Goal: Find specific page/section: Find specific page/section

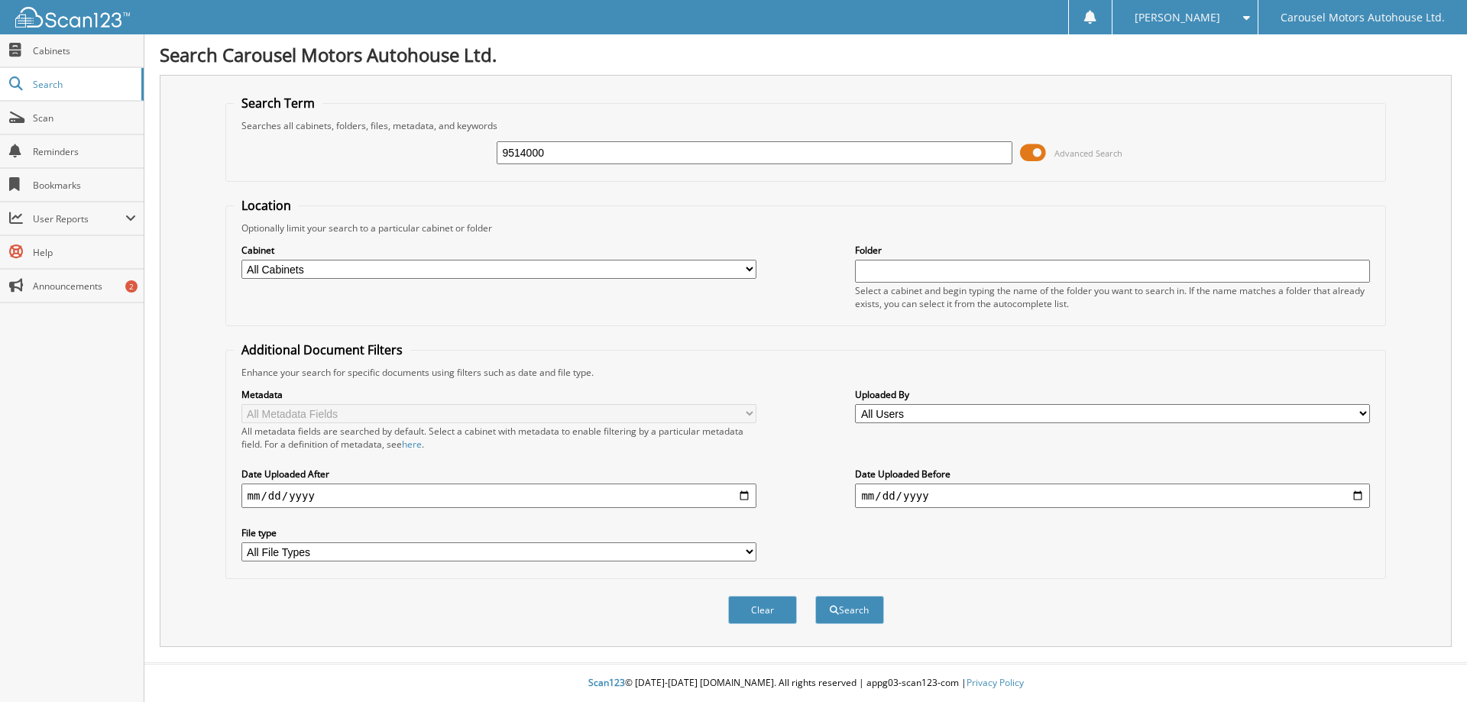
type input "9514000"
click at [815, 596] on button "Search" at bounding box center [849, 610] width 69 height 28
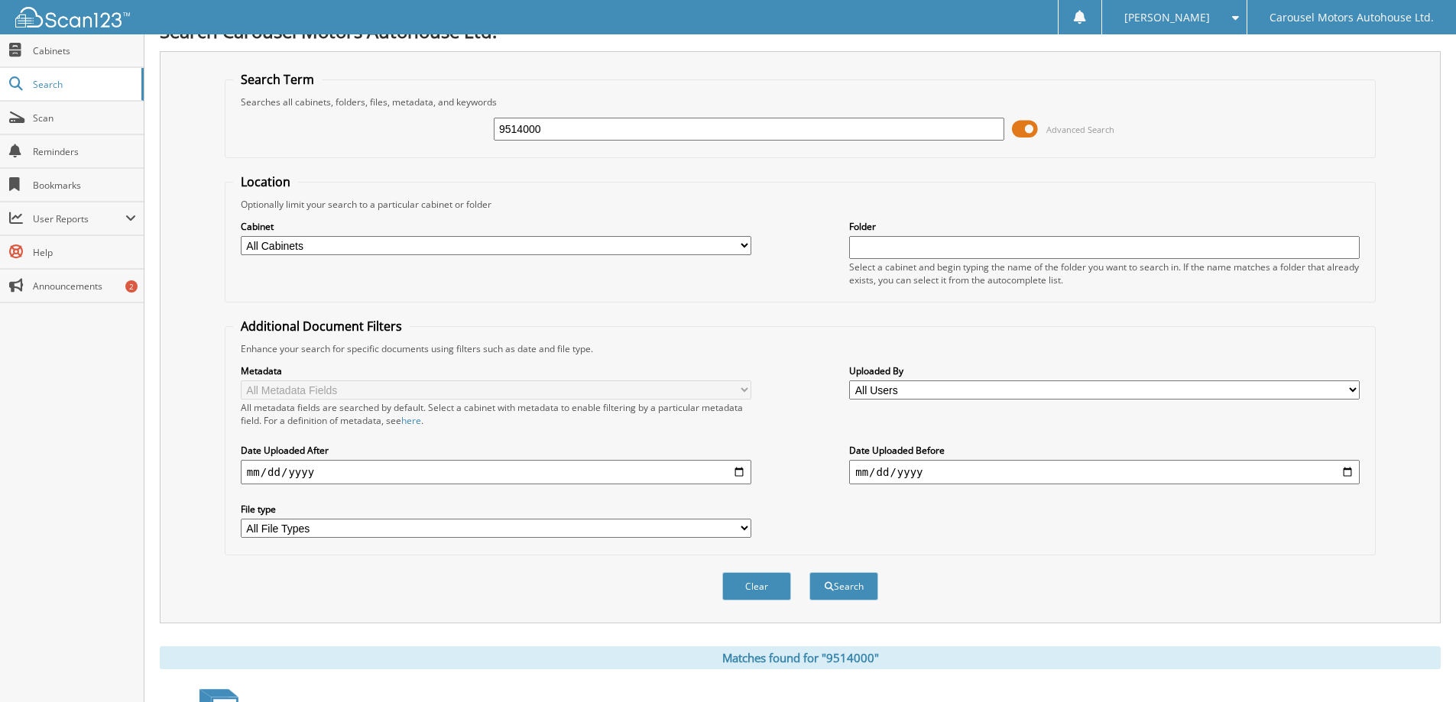
scroll to position [418, 0]
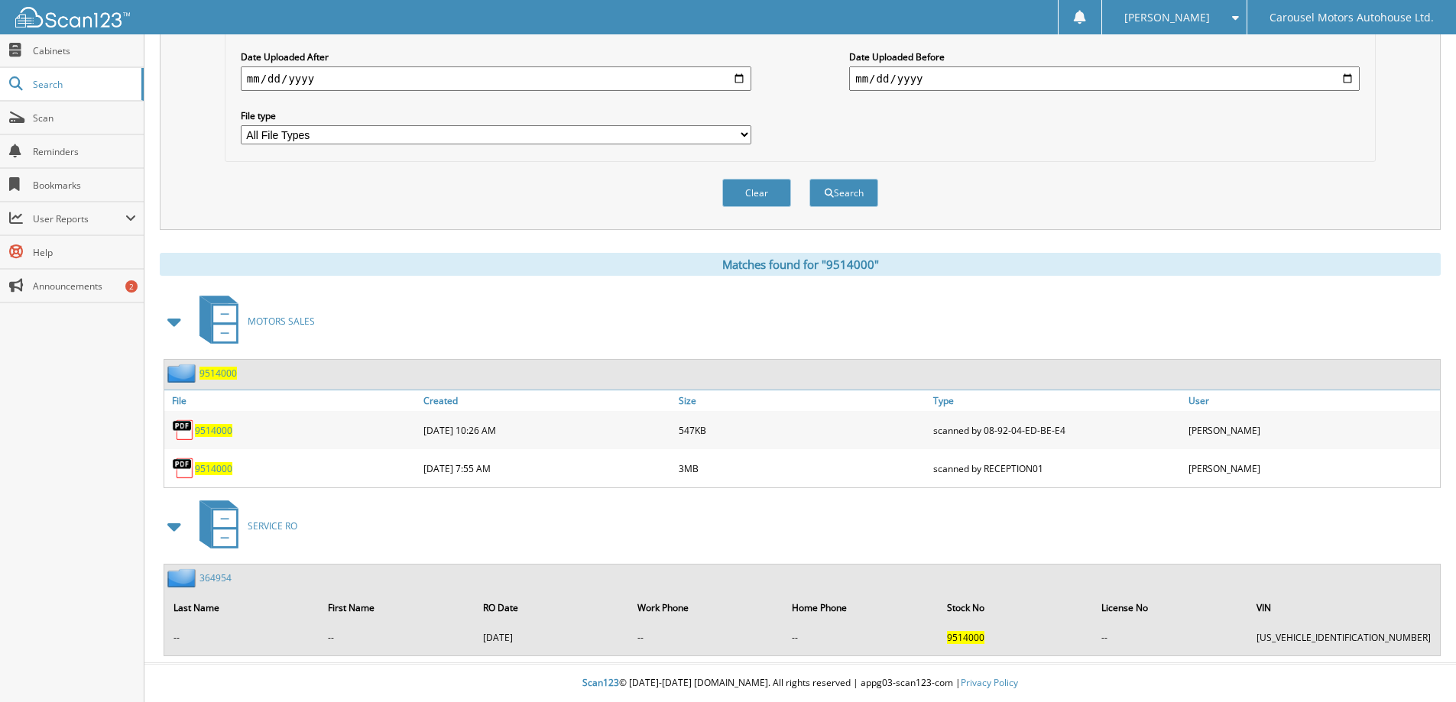
click at [207, 426] on span "9514000" at bounding box center [213, 430] width 37 height 13
